Goal: Check status: Check status

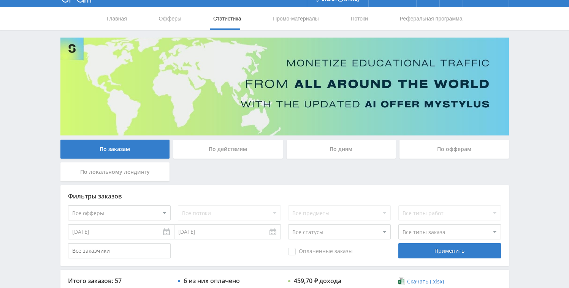
scroll to position [231, 0]
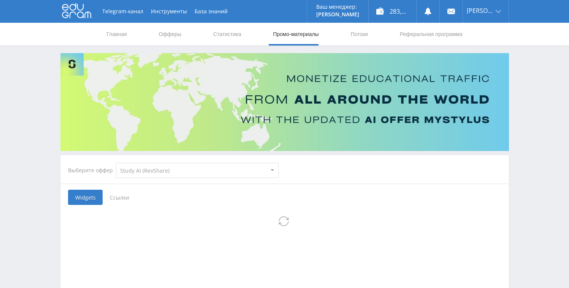
select select "376"
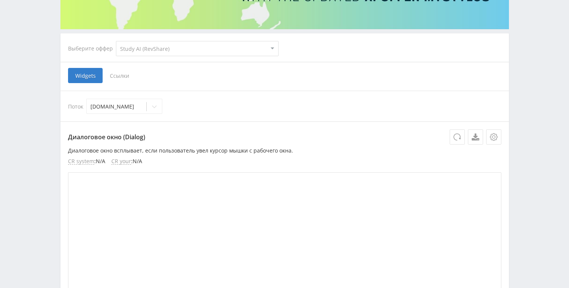
click at [120, 75] on span "Ссылки" at bounding box center [120, 75] width 34 height 15
click at [0, 0] on input "Ссылки" at bounding box center [0, 0] width 0 height 0
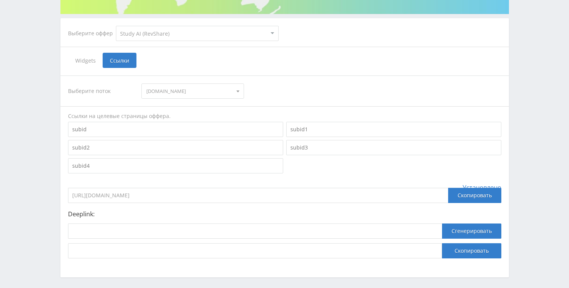
scroll to position [134, 0]
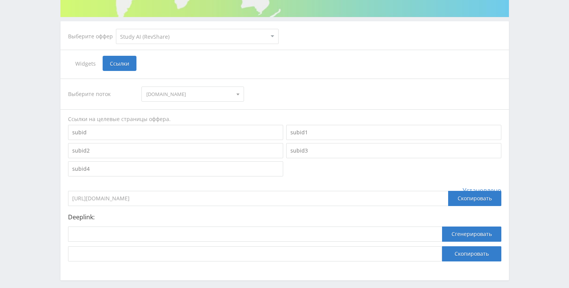
click at [196, 88] on span "[DOMAIN_NAME]" at bounding box center [189, 94] width 86 height 14
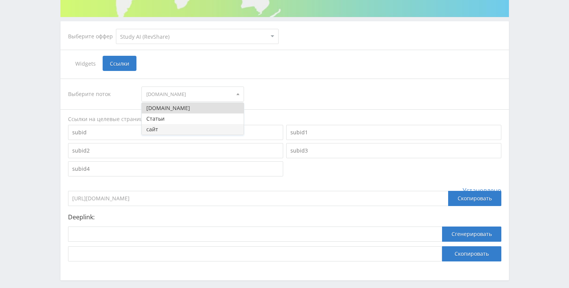
click at [199, 133] on button "сайт" at bounding box center [193, 129] width 102 height 11
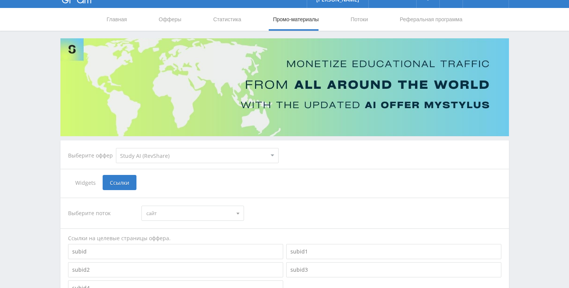
scroll to position [0, 0]
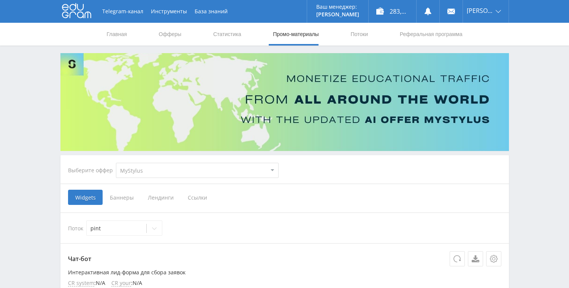
scroll to position [4, 0]
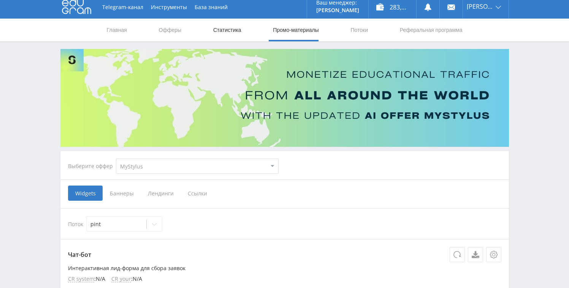
click at [227, 36] on link "Статистика" at bounding box center [227, 30] width 30 height 23
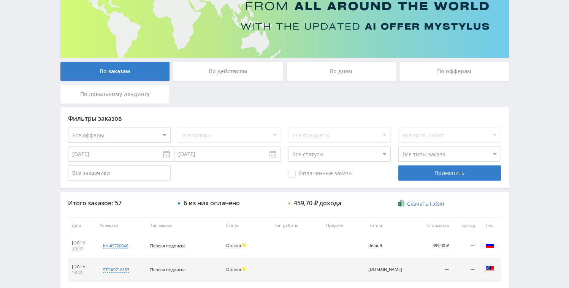
scroll to position [11, 0]
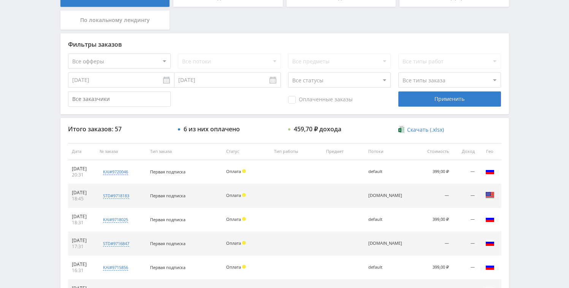
scroll to position [214, 0]
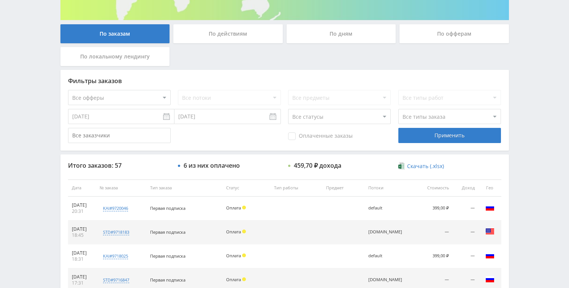
scroll to position [48, 0]
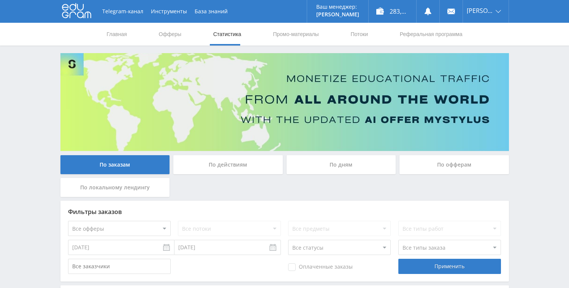
click at [345, 170] on div "По дням" at bounding box center [340, 164] width 109 height 19
click at [0, 0] on input "По дням" at bounding box center [0, 0] width 0 height 0
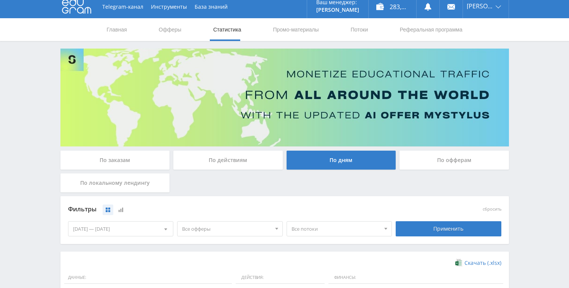
scroll to position [112, 0]
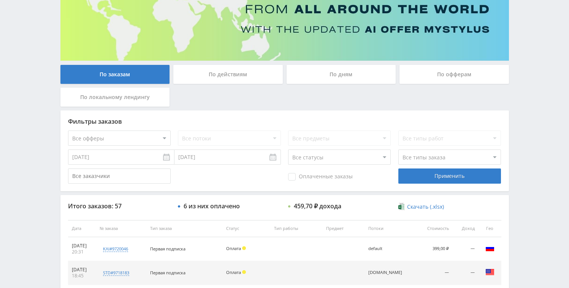
click at [335, 86] on div "По дням" at bounding box center [341, 76] width 113 height 23
click at [338, 78] on div "По дням" at bounding box center [340, 74] width 109 height 19
click at [0, 0] on input "По дням" at bounding box center [0, 0] width 0 height 0
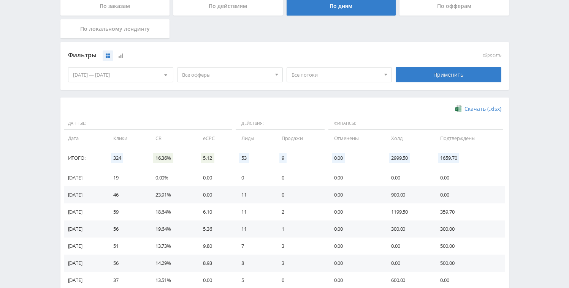
scroll to position [209, 0]
